Goal: Task Accomplishment & Management: Manage account settings

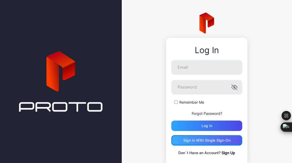
click at [204, 141] on div "Sign in With Single Sign-On" at bounding box center [206, 140] width 47 height 4
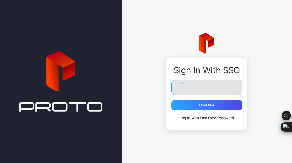
click at [182, 93] on input "Email" at bounding box center [206, 87] width 71 height 15
click at [185, 94] on input "Email" at bounding box center [206, 87] width 71 height 15
type input "**********"
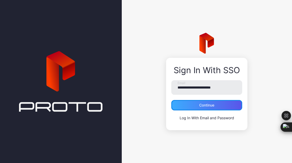
click at [214, 102] on div "Continue" at bounding box center [206, 105] width 71 height 10
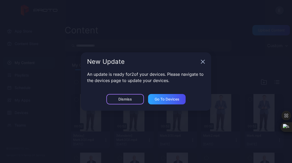
click at [118, 99] on div "Dismiss" at bounding box center [125, 99] width 38 height 10
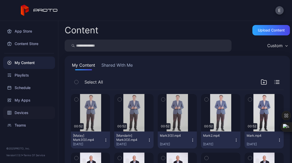
click at [15, 111] on div "Devices" at bounding box center [29, 113] width 52 height 13
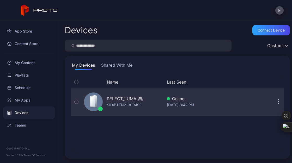
click at [134, 100] on div "SELECT_LUMA" at bounding box center [121, 99] width 29 height 6
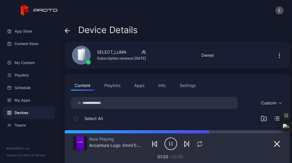
click at [24, 114] on div "Devices" at bounding box center [29, 113] width 52 height 13
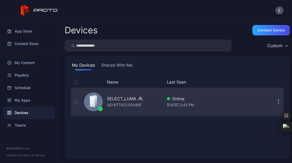
click at [85, 112] on div "SELECT_LUMA SID: BTTN2130049F" at bounding box center [122, 102] width 81 height 26
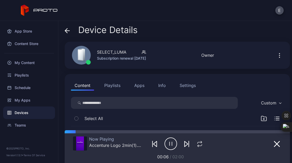
click at [119, 89] on button "Playlists" at bounding box center [112, 85] width 23 height 10
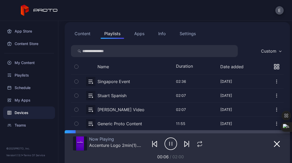
scroll to position [63, 0]
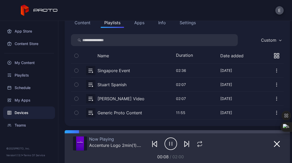
click at [76, 113] on icon "button" at bounding box center [77, 113] width 4 height 6
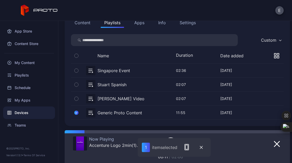
click at [104, 114] on button "button" at bounding box center [177, 113] width 213 height 14
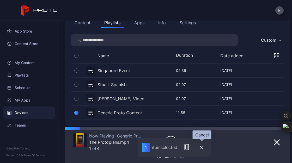
click at [202, 149] on icon "button" at bounding box center [201, 147] width 3 height 3
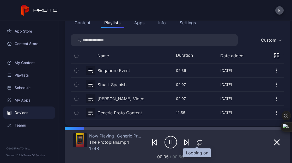
click at [196, 143] on icon "button" at bounding box center [199, 143] width 7 height 6
click at [197, 142] on icon "button" at bounding box center [200, 143] width 9 height 6
click at [196, 142] on icon "button" at bounding box center [199, 143] width 7 height 6
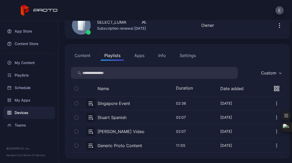
scroll to position [30, 0]
click at [108, 146] on button "button" at bounding box center [177, 146] width 213 height 14
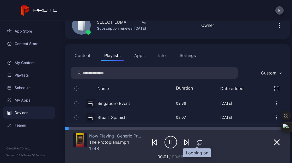
click at [198, 143] on icon "button" at bounding box center [199, 143] width 7 height 6
